Goal: Task Accomplishment & Management: Manage account settings

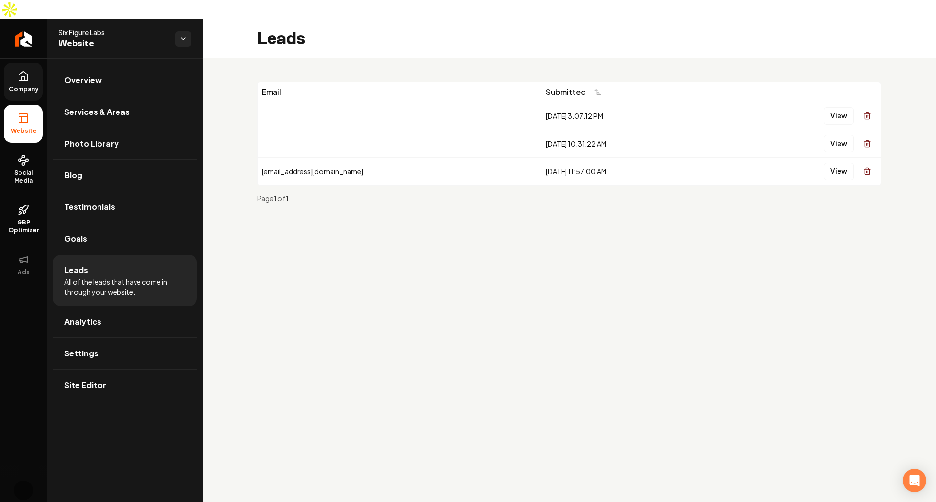
click at [32, 85] on span "Company" at bounding box center [24, 89] width 38 height 8
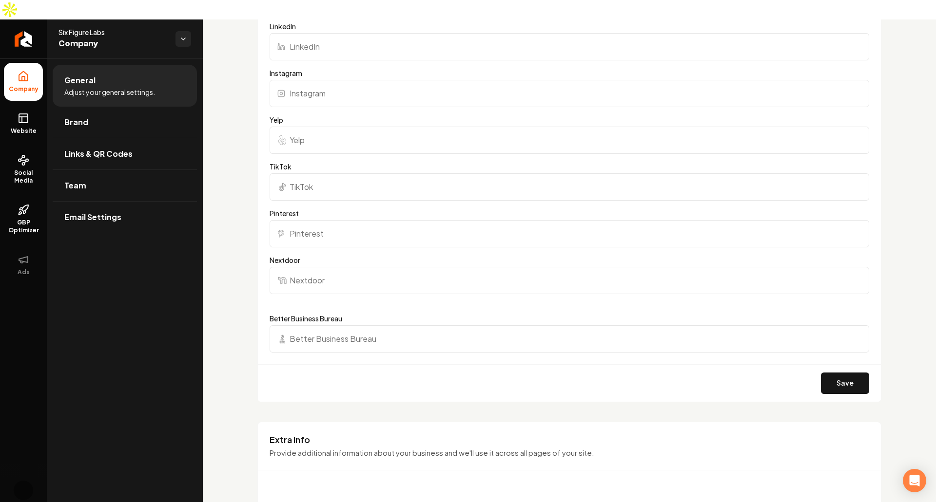
scroll to position [1327, 0]
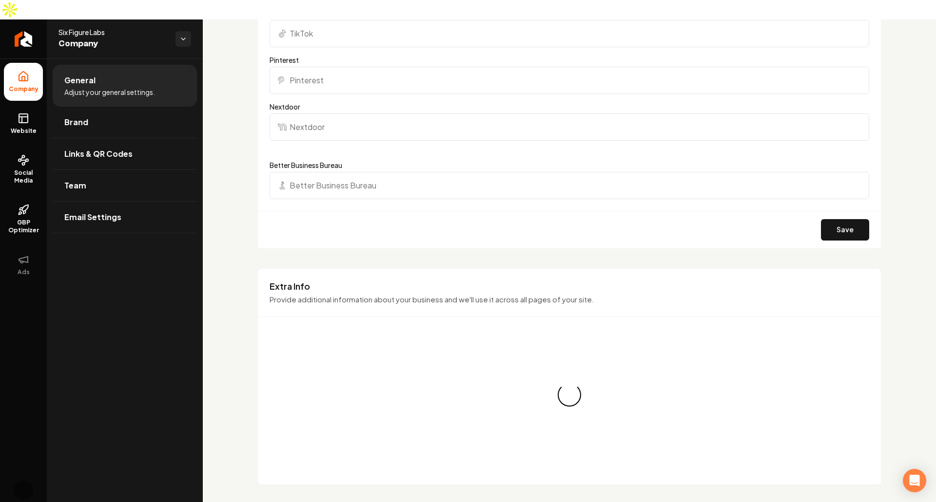
click at [546, 294] on p "Provide additional information about your business and we'll use it across all …" at bounding box center [568, 299] width 599 height 11
click at [546, 281] on div "Extra Info Provide additional information about your business and we'll use it …" at bounding box center [569, 299] width 623 height 37
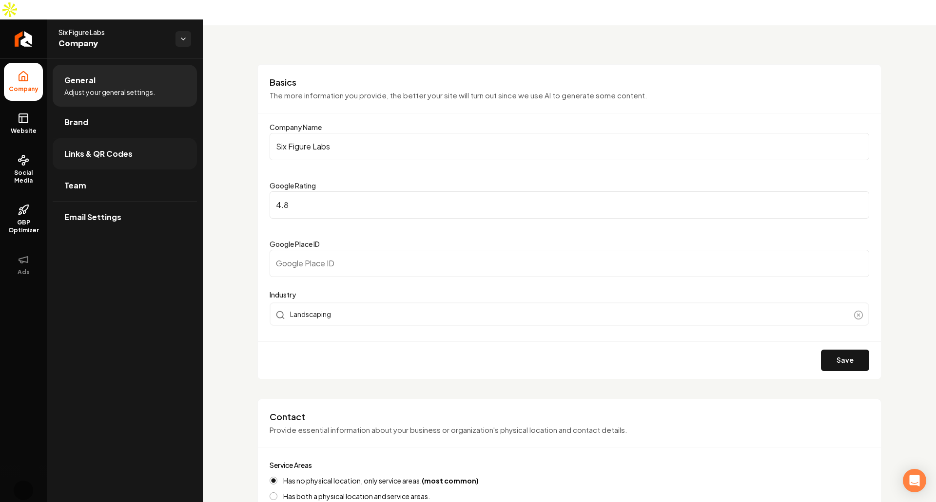
scroll to position [12, 0]
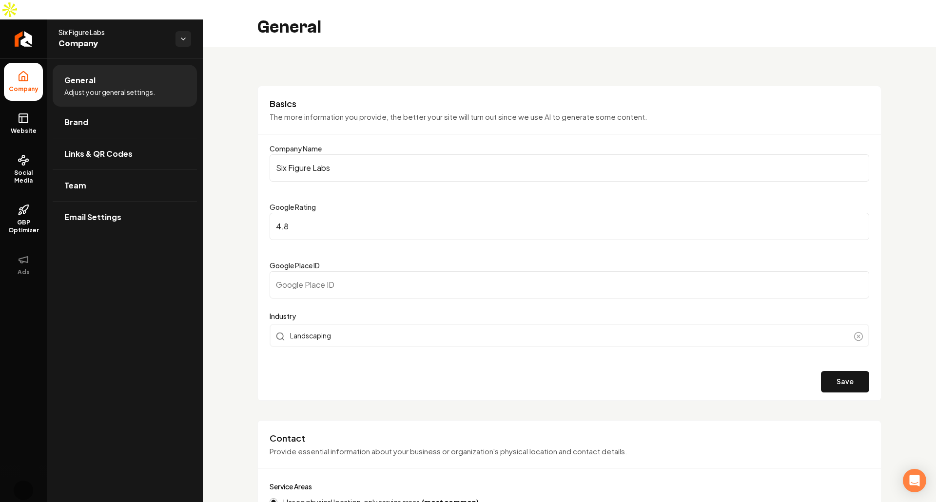
drag, startPoint x: 3, startPoint y: 55, endPoint x: 19, endPoint y: 84, distance: 33.1
click at [3, 58] on ul "Company Website Social Media GBP Optimizer Ads" at bounding box center [23, 173] width 47 height 230
click at [20, 105] on link "Website" at bounding box center [23, 124] width 39 height 38
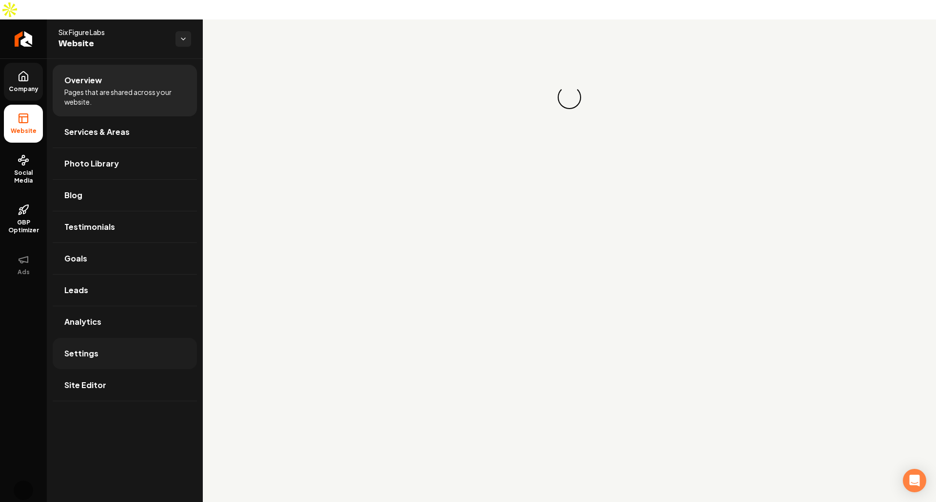
click at [136, 338] on link "Settings" at bounding box center [125, 353] width 144 height 31
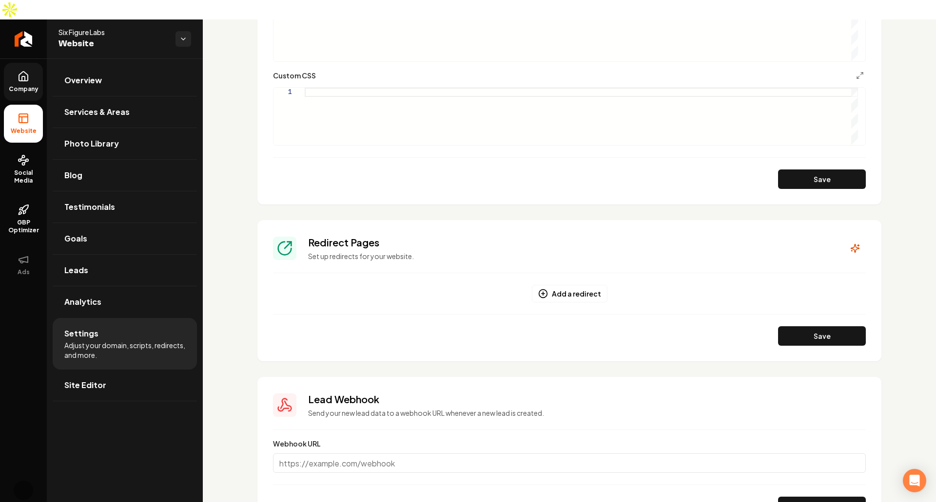
scroll to position [682, 0]
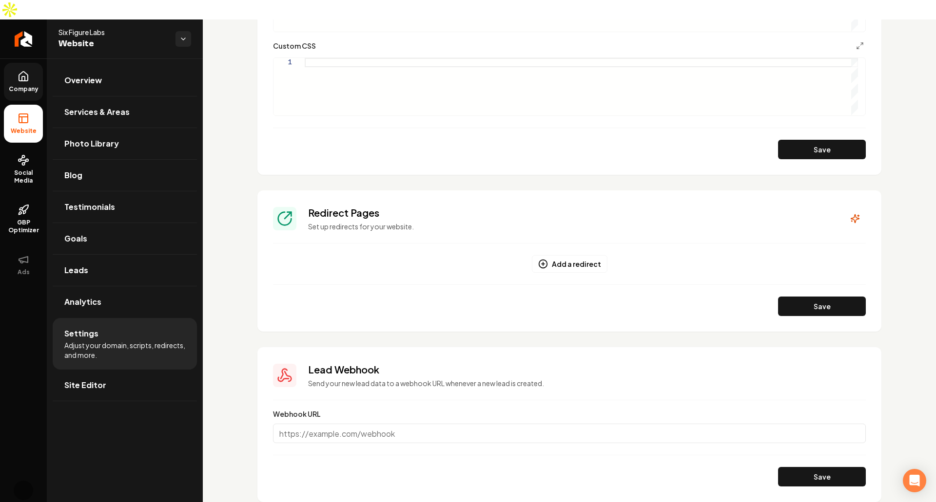
drag, startPoint x: 798, startPoint y: 289, endPoint x: 569, endPoint y: 234, distance: 235.9
click at [585, 227] on section "Redirect Pages Set up redirects for your website. Add a redirect Save" at bounding box center [569, 261] width 624 height 141
click at [563, 255] on button "Add a redirect" at bounding box center [570, 264] width 76 height 18
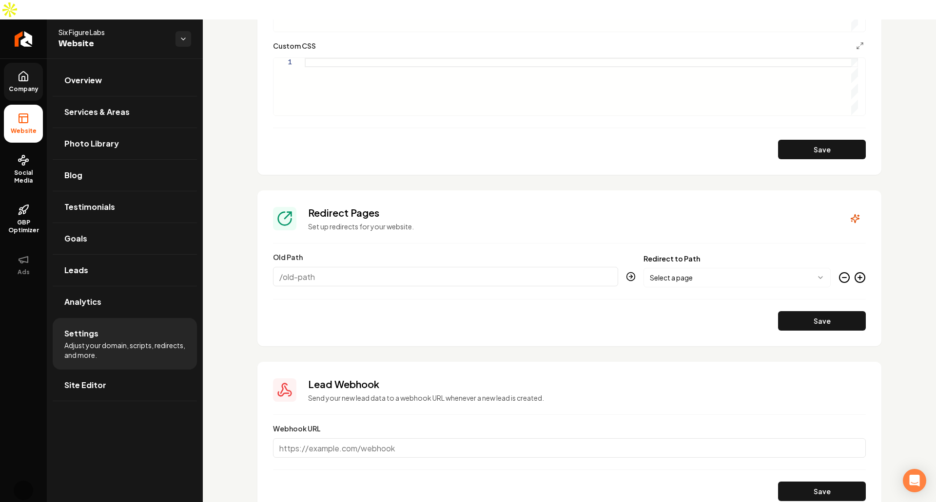
click at [401, 267] on input "Old Path" at bounding box center [445, 276] width 345 height 19
click at [694, 255] on div "**********" at bounding box center [736, 271] width 187 height 32
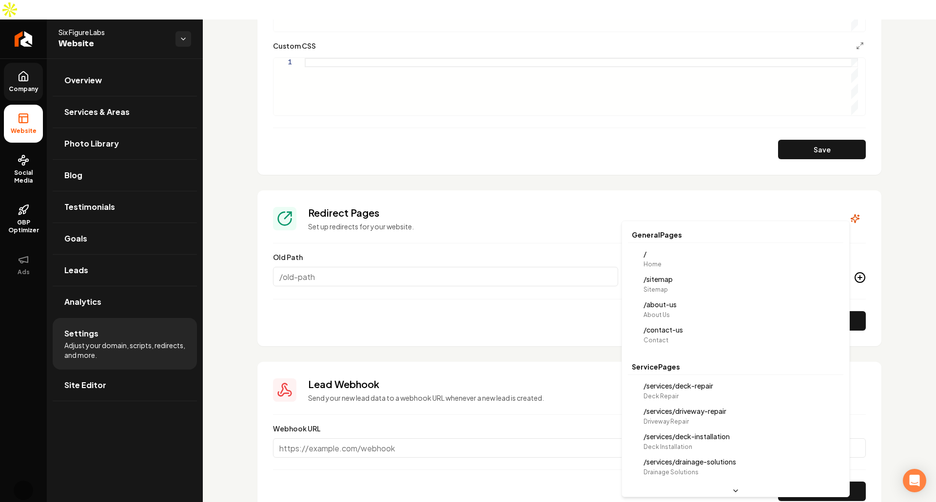
click at [716, 256] on body "Company Website Social Media GBP Optimizer Ads Account Six Figure Labs Website …" at bounding box center [468, 251] width 936 height 502
click at [774, 186] on html "Company Website Social Media GBP Optimizer Ads Account Six Figure Labs Website …" at bounding box center [468, 251] width 936 height 502
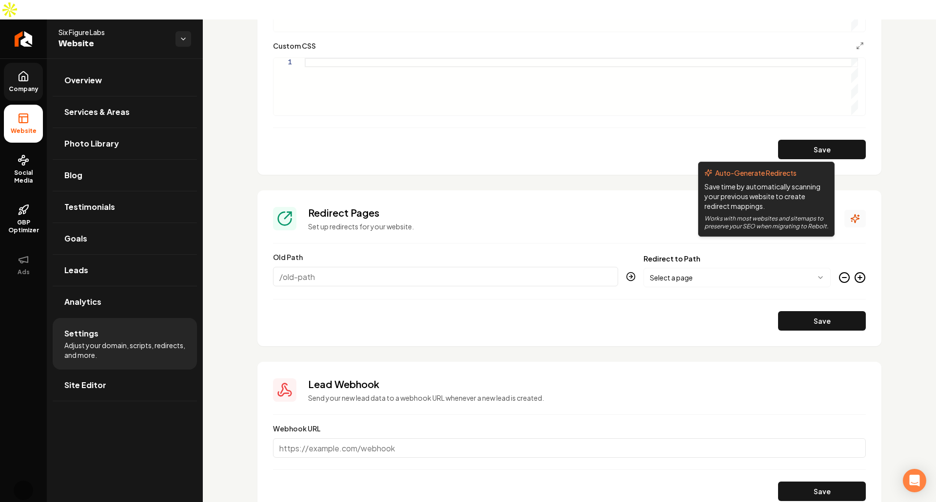
click at [850, 214] on icon "Main content area" at bounding box center [855, 219] width 10 height 10
click at [851, 215] on icon "Main content area" at bounding box center [855, 219] width 8 height 8
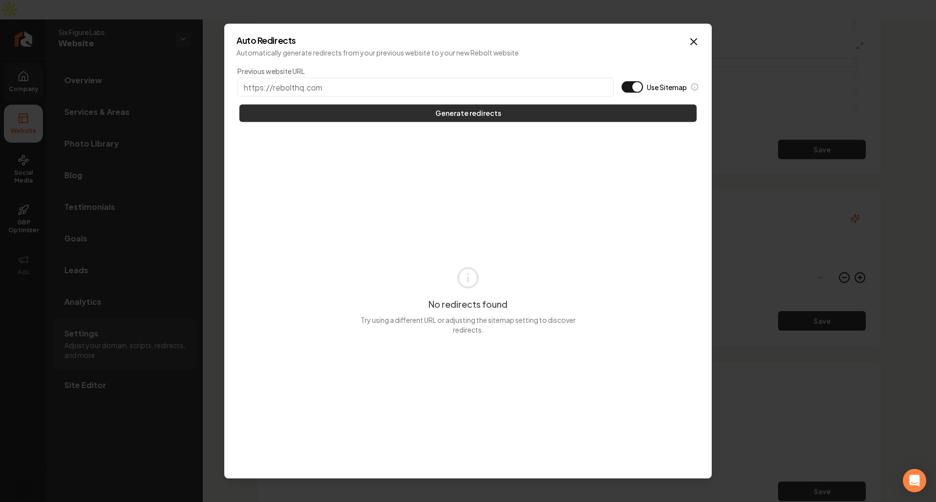
click at [392, 115] on button "Generate redirects" at bounding box center [467, 113] width 457 height 18
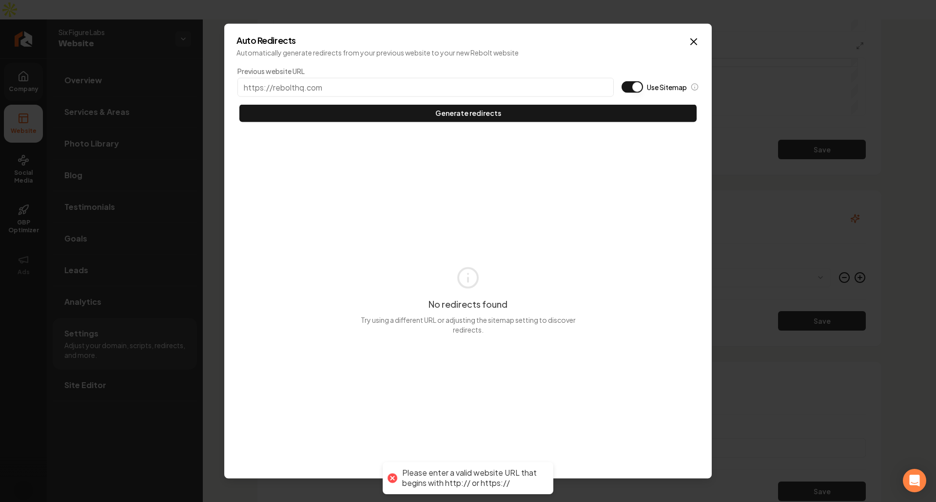
click at [636, 88] on button "Use Sitemap" at bounding box center [631, 87] width 21 height 12
click at [630, 83] on button "Use Sitemap" at bounding box center [631, 87] width 21 height 12
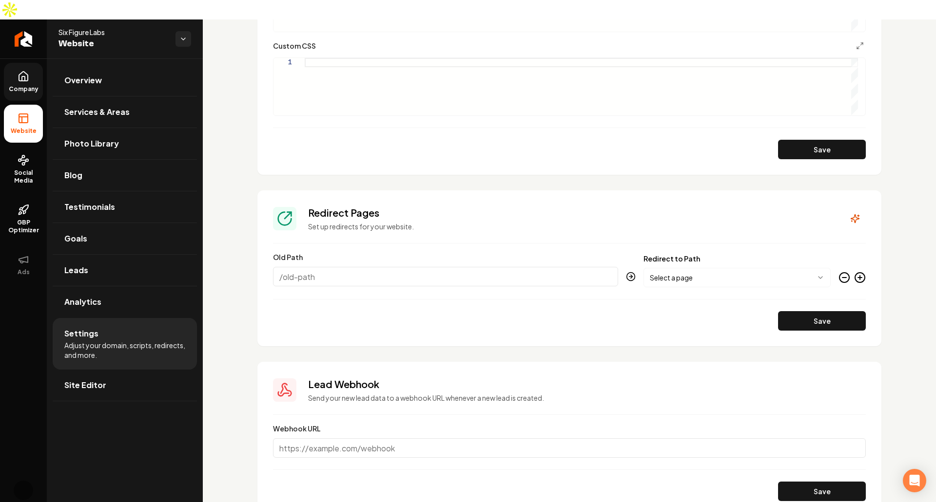
click at [564, 206] on h3 "Redirect Pages" at bounding box center [570, 213] width 524 height 14
click at [492, 216] on section "**********" at bounding box center [569, 269] width 624 height 156
